Goal: Information Seeking & Learning: Learn about a topic

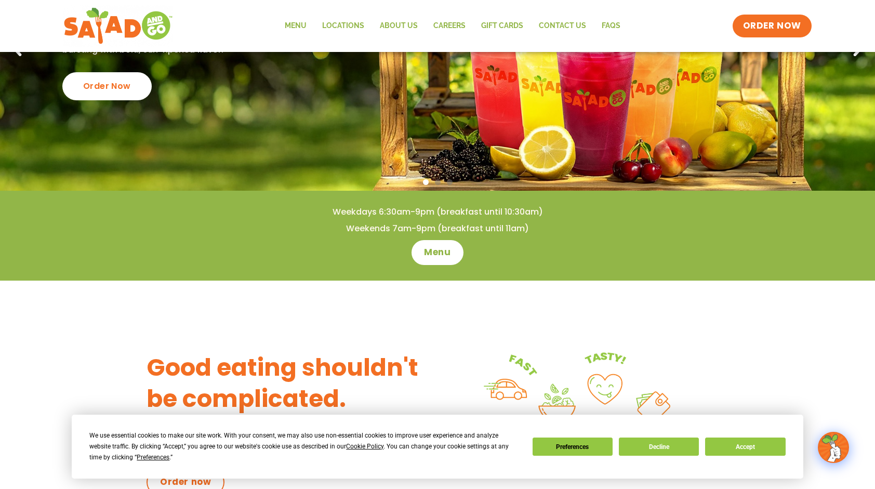
scroll to position [52, 0]
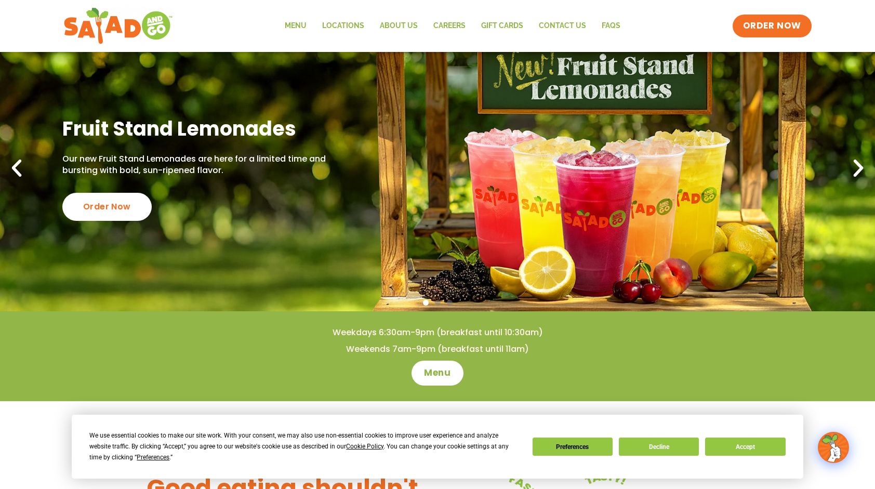
click at [738, 436] on div "We use essential cookies to make our site work. With your consent, we may also …" at bounding box center [436, 446] width 695 height 33
click at [747, 439] on button "Accept" at bounding box center [745, 446] width 80 height 18
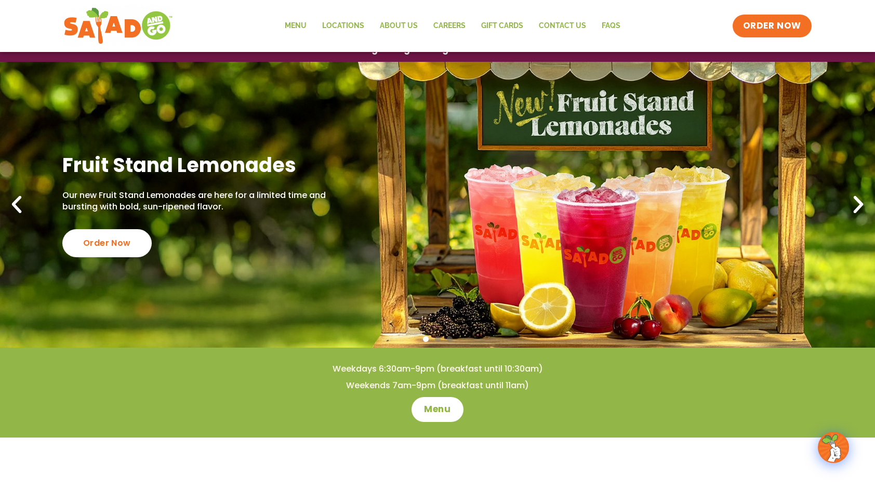
scroll to position [0, 0]
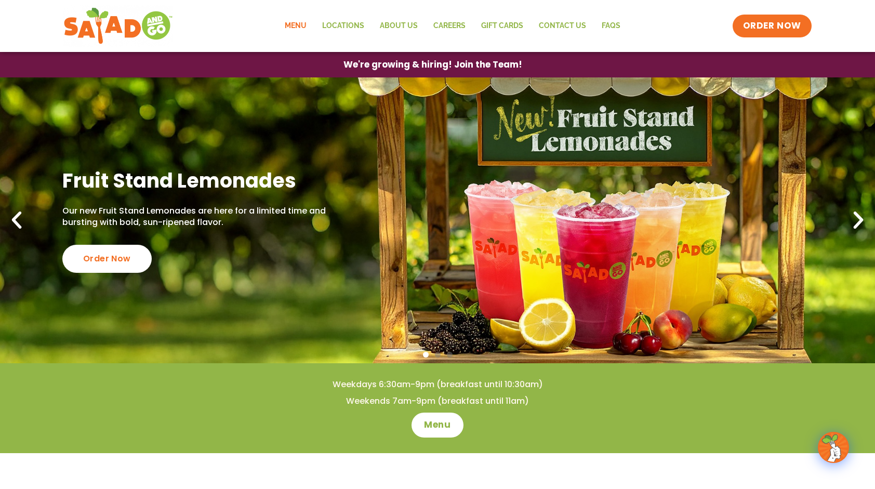
click at [299, 26] on link "Menu" at bounding box center [295, 26] width 37 height 24
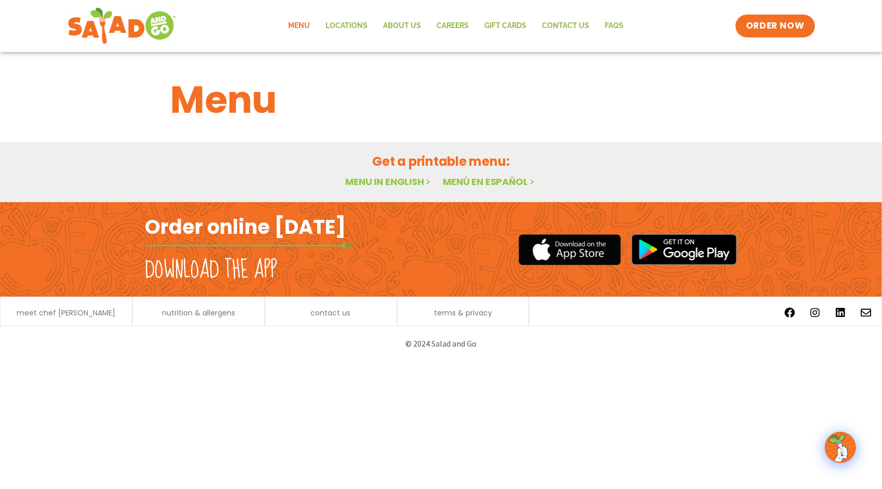
click at [394, 183] on link "Menu in English" at bounding box center [388, 181] width 87 height 13
click at [405, 179] on link "Menu in English" at bounding box center [388, 181] width 87 height 13
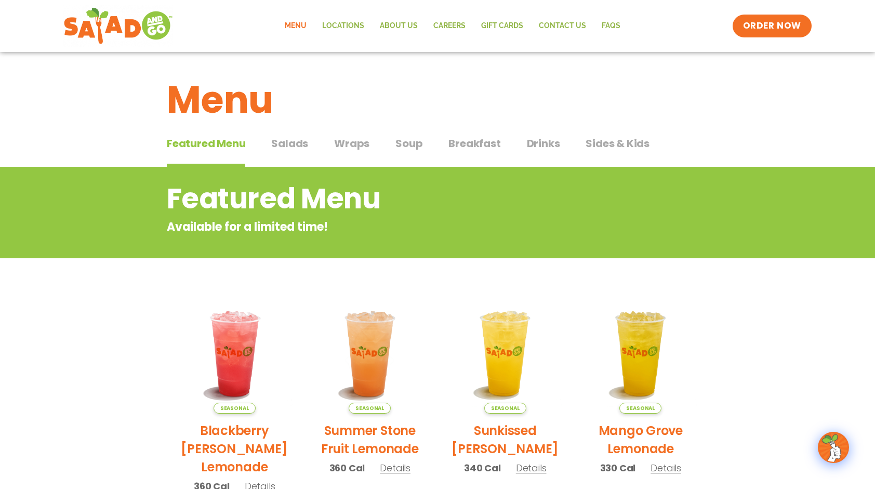
click at [295, 151] on span "Salads" at bounding box center [289, 144] width 37 height 16
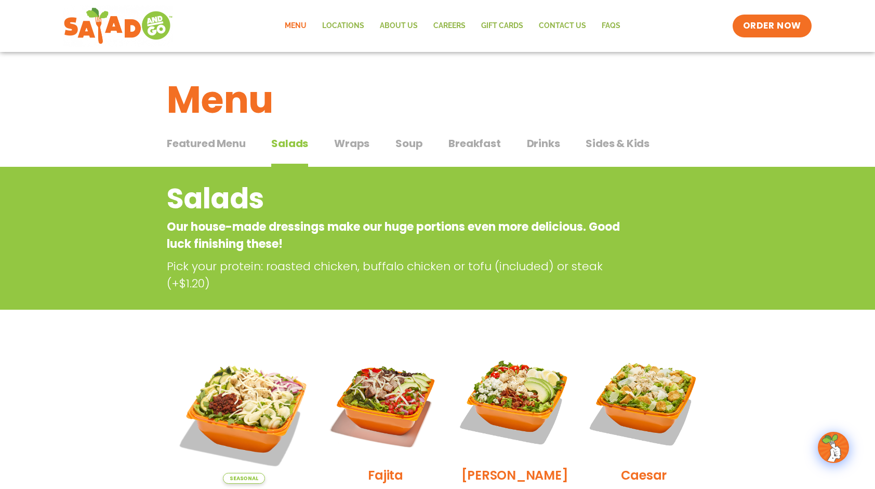
click at [527, 141] on span "Drinks" at bounding box center [543, 144] width 33 height 16
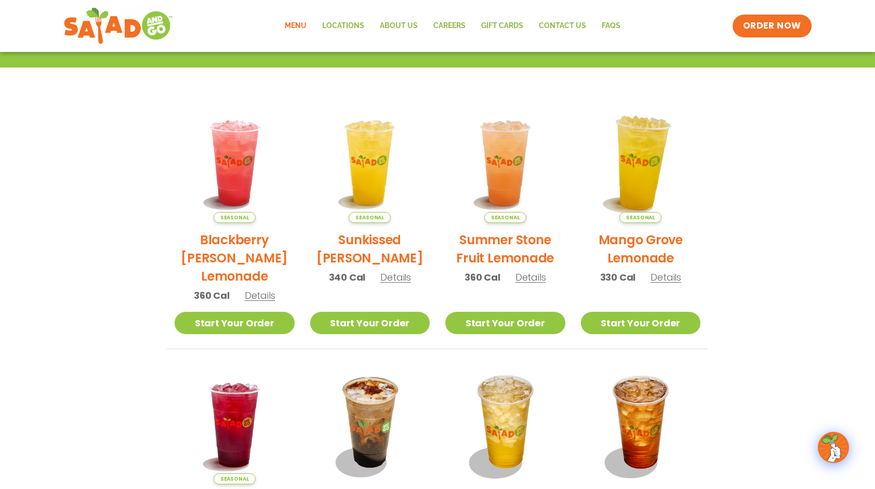
scroll to position [260, 0]
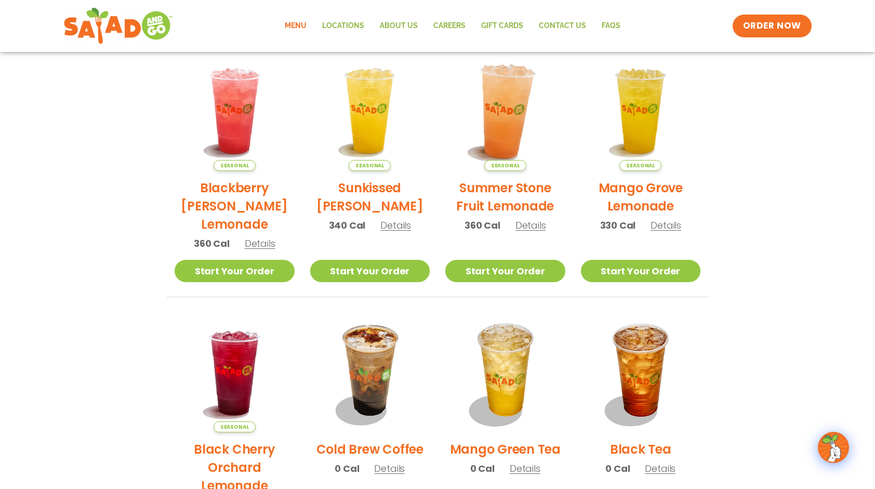
click at [514, 114] on img at bounding box center [505, 111] width 141 height 141
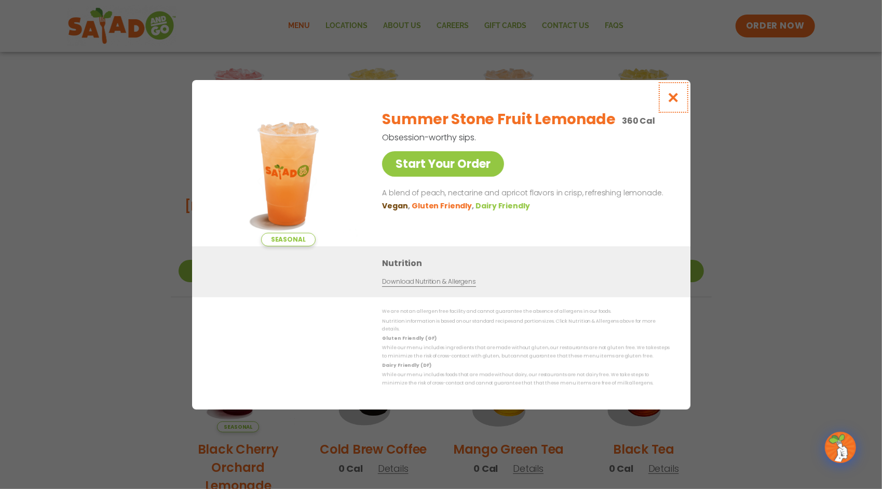
click at [674, 101] on icon "Close modal" at bounding box center [673, 97] width 13 height 11
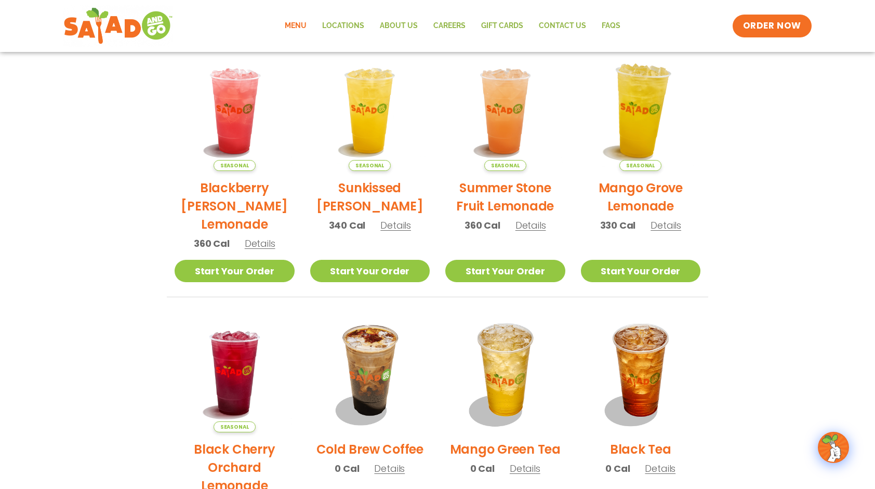
click at [648, 104] on img at bounding box center [640, 111] width 141 height 141
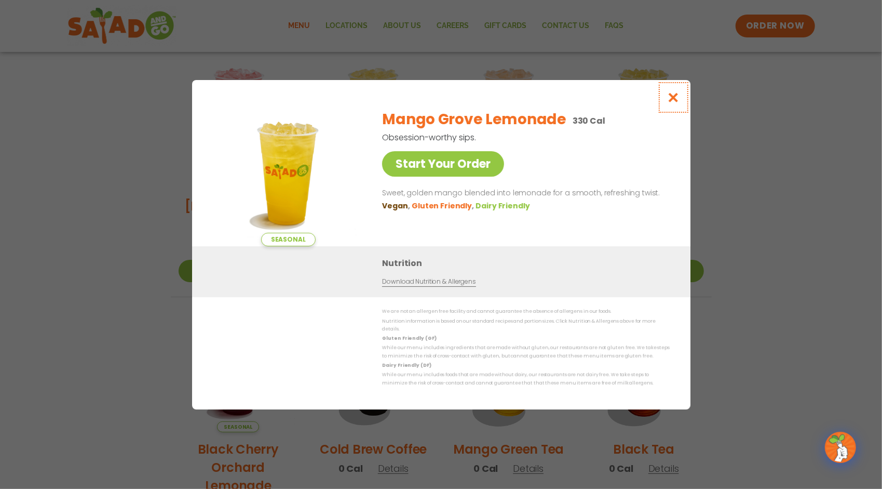
click at [675, 97] on icon "Close modal" at bounding box center [673, 97] width 13 height 11
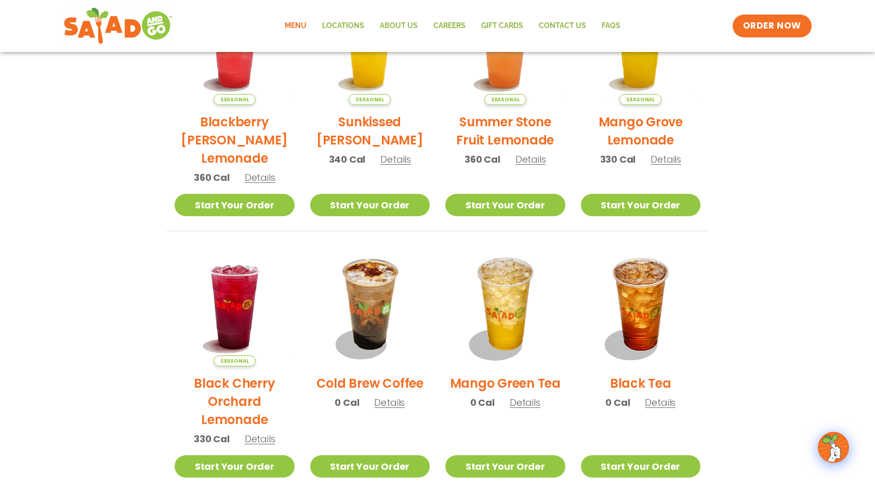
scroll to position [364, 0]
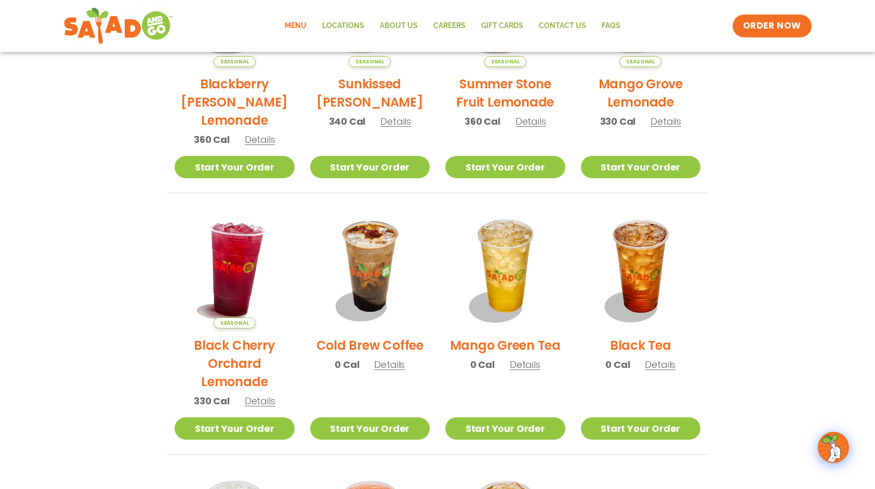
click at [243, 265] on img at bounding box center [234, 268] width 141 height 141
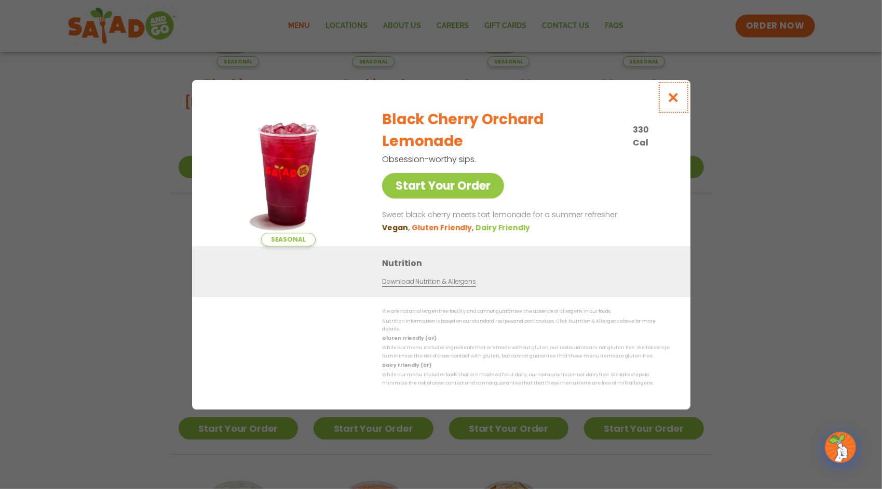
click at [677, 103] on icon "Close modal" at bounding box center [673, 97] width 13 height 11
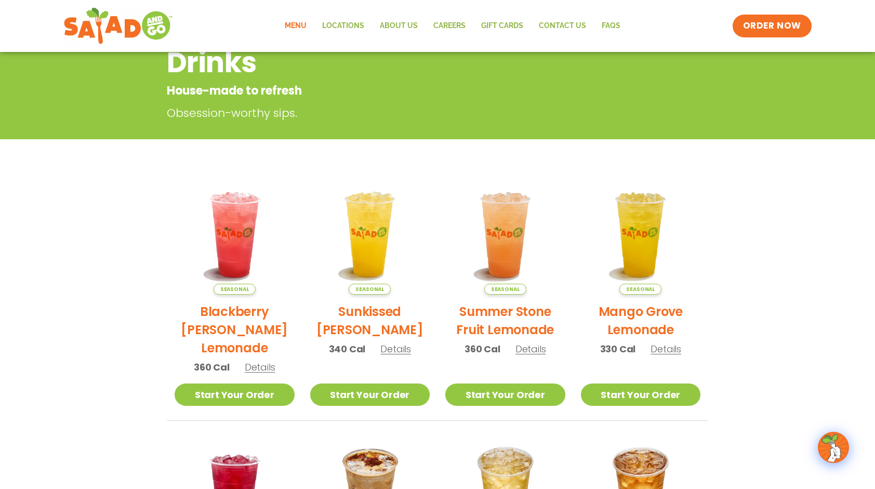
scroll to position [104, 0]
